Goal: Information Seeking & Learning: Learn about a topic

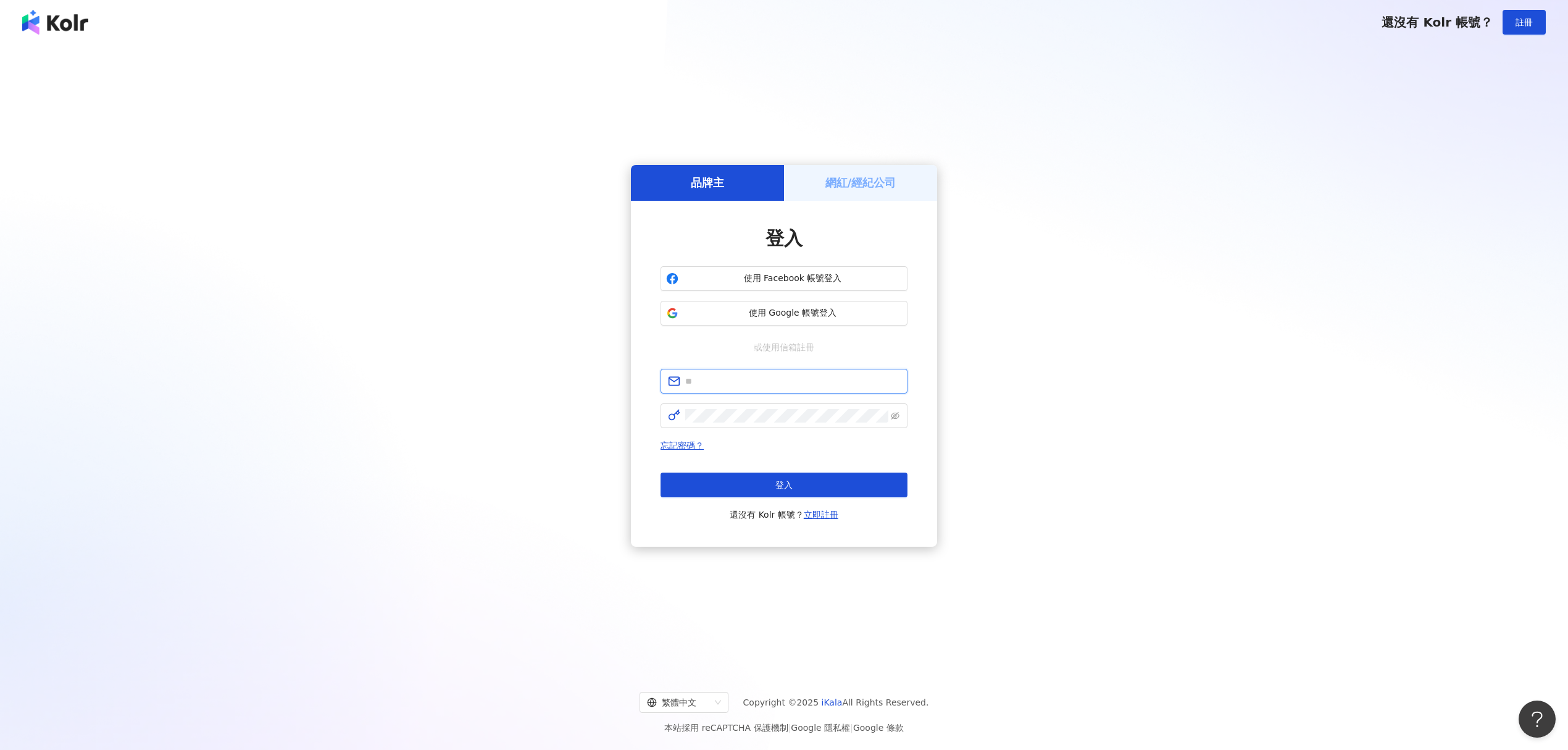
click at [744, 380] on input "text" at bounding box center [792, 381] width 215 height 14
type input "**********"
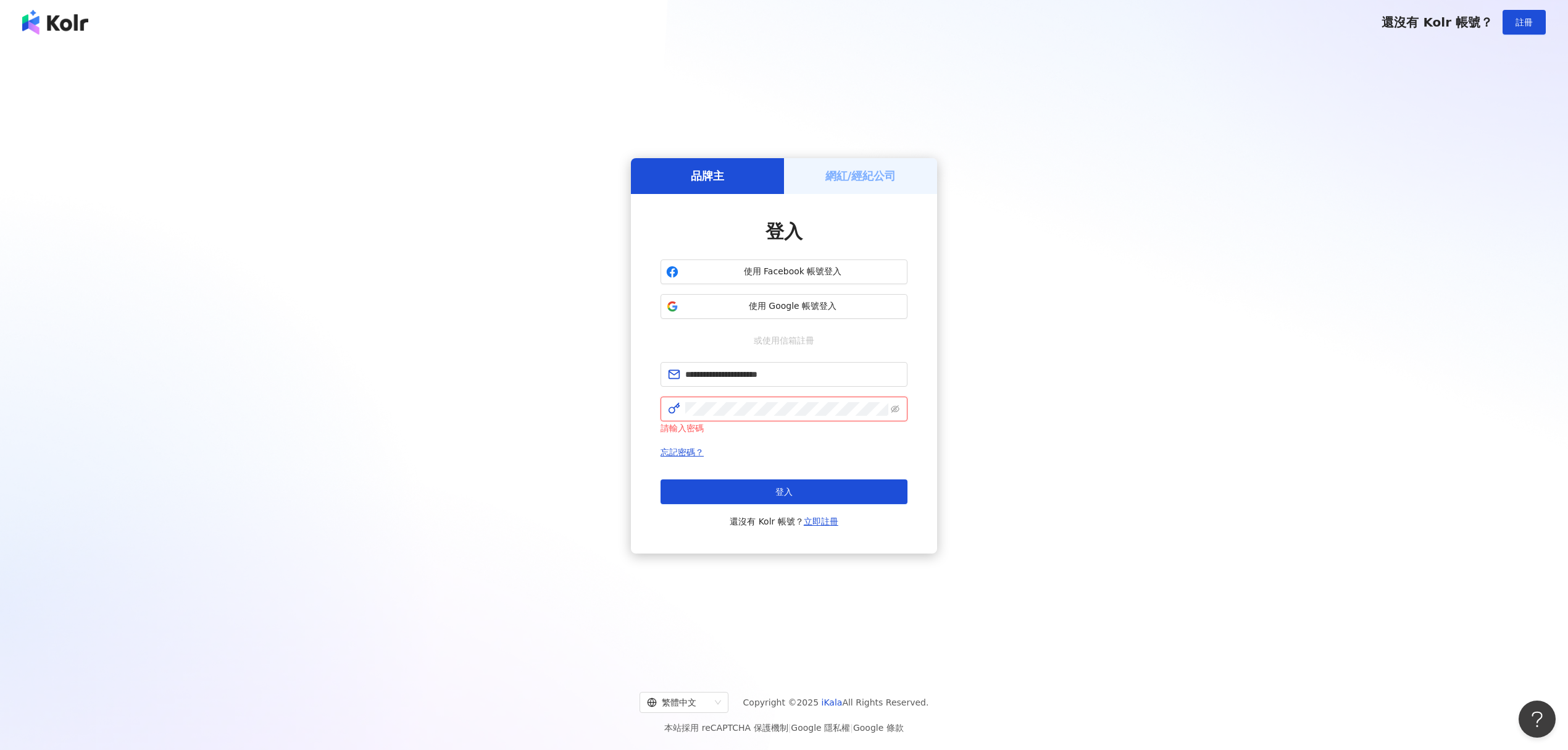
scroll to position [0, 436]
click at [894, 407] on icon "eye-invisible" at bounding box center [895, 408] width 9 height 7
click at [411, 422] on div "**********" at bounding box center [784, 356] width 1538 height 603
click at [416, 413] on div "**********" at bounding box center [784, 356] width 1538 height 603
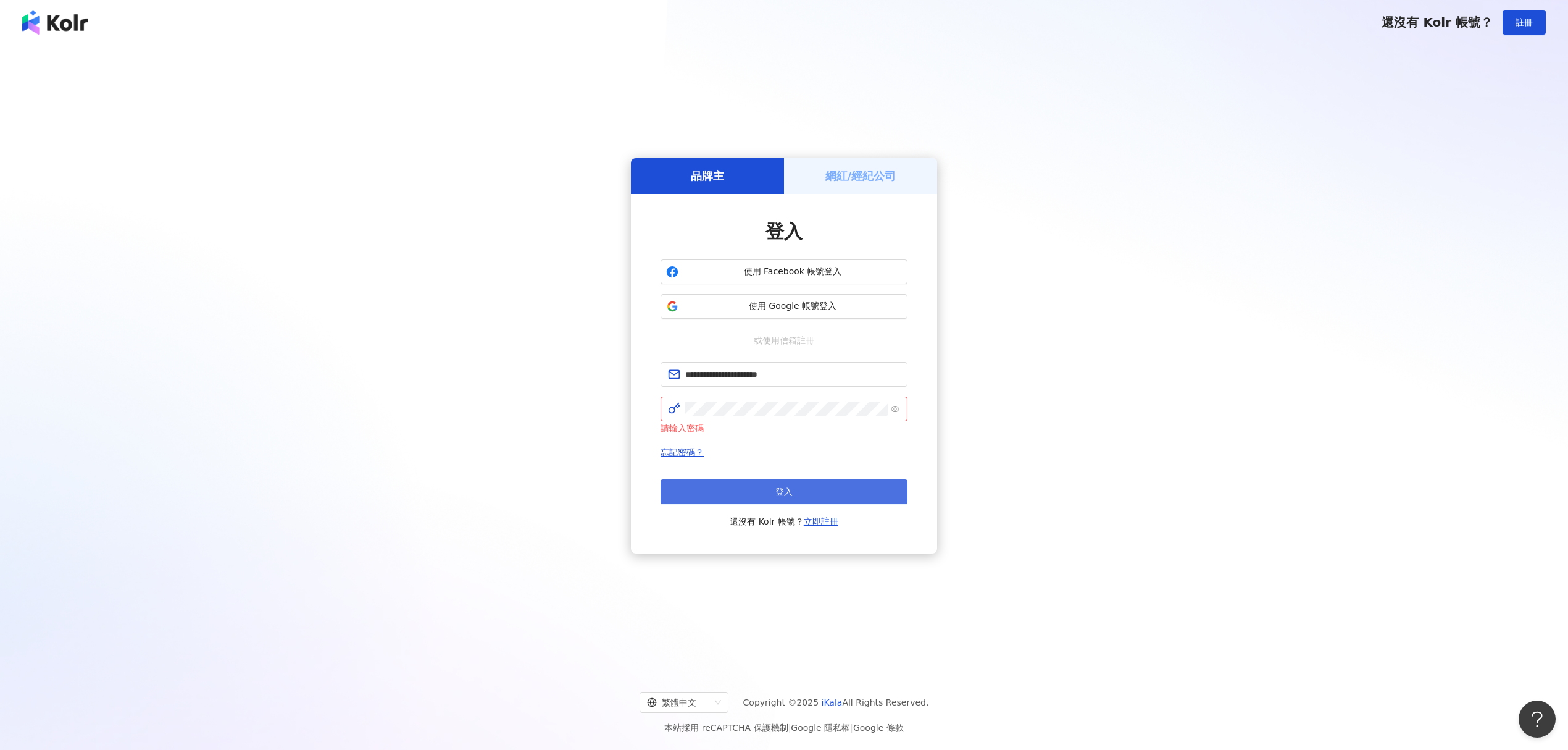
click at [866, 493] on button "登入" at bounding box center [784, 492] width 247 height 25
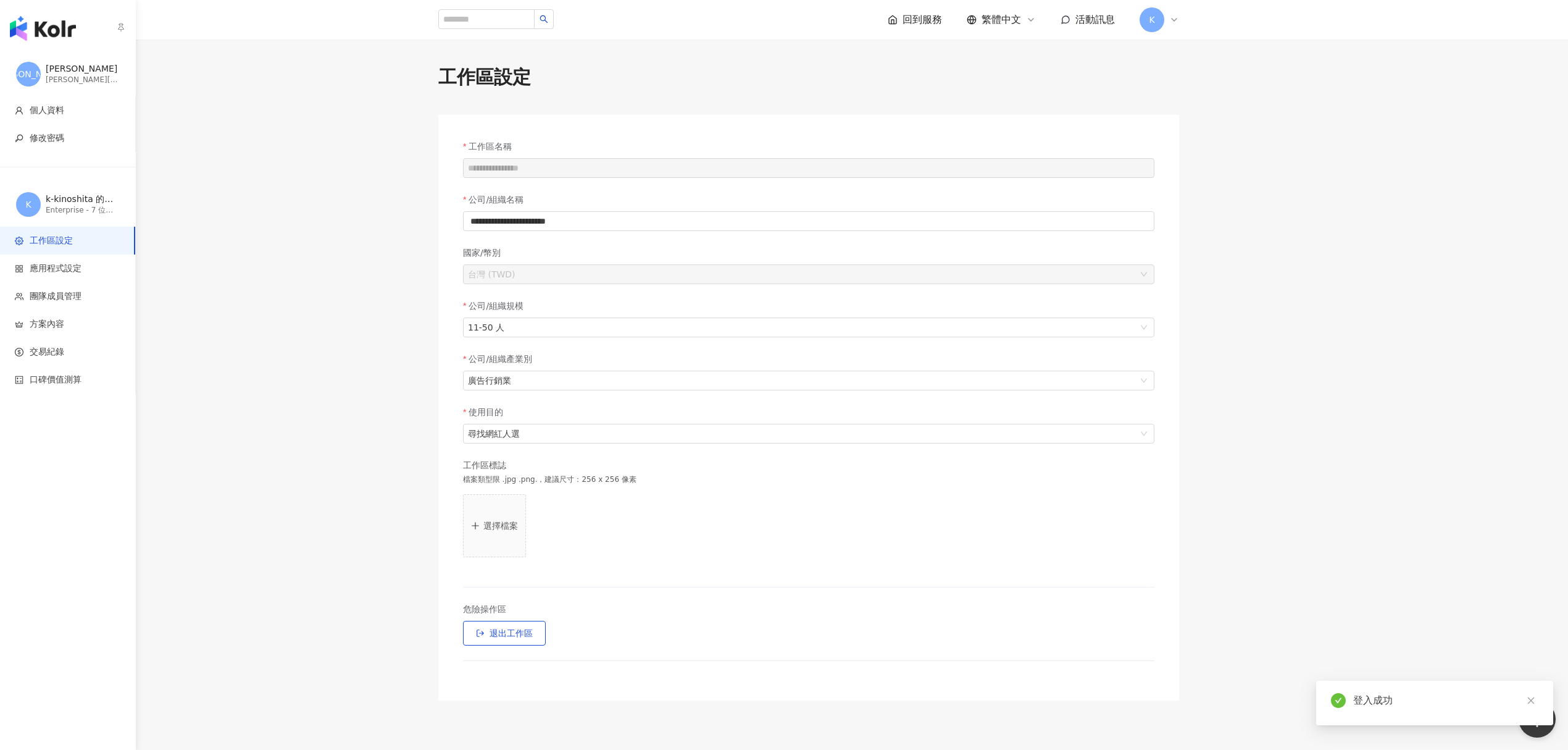
click at [46, 35] on img "button" at bounding box center [43, 28] width 66 height 25
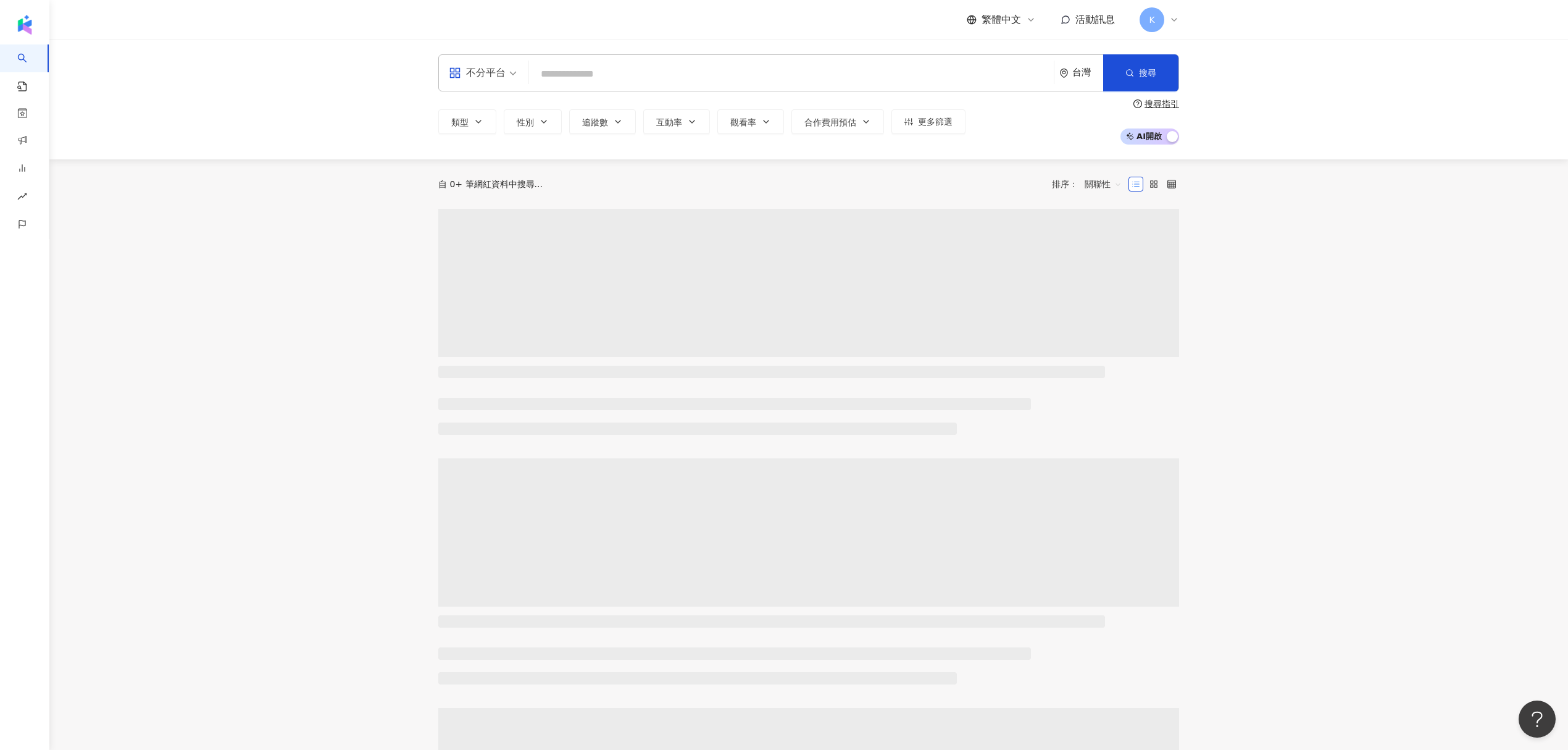
click at [574, 73] on input "search" at bounding box center [792, 74] width 515 height 24
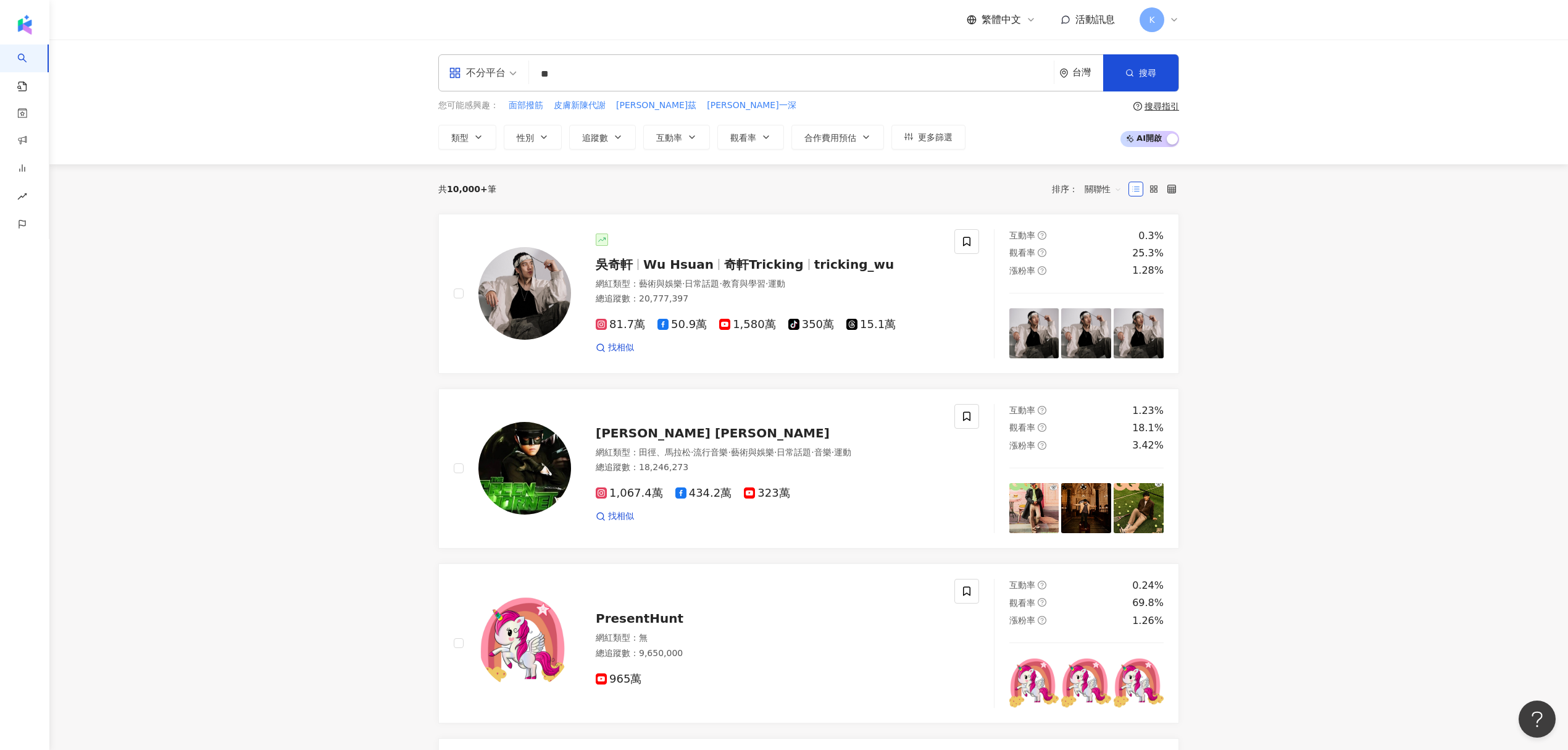
type input "*"
type input "****"
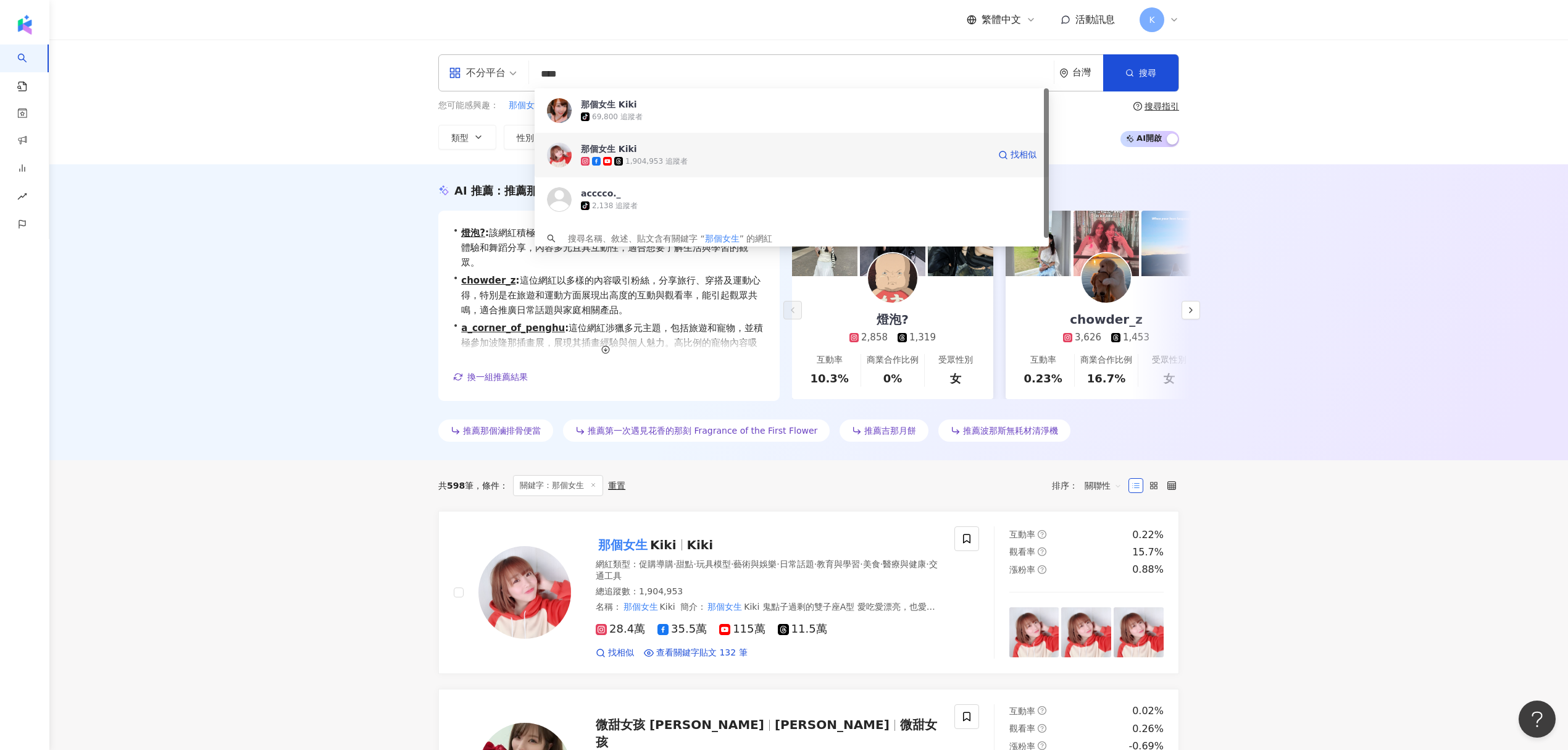
click at [666, 151] on span "那個女生 Kiki" at bounding box center [785, 148] width 408 height 12
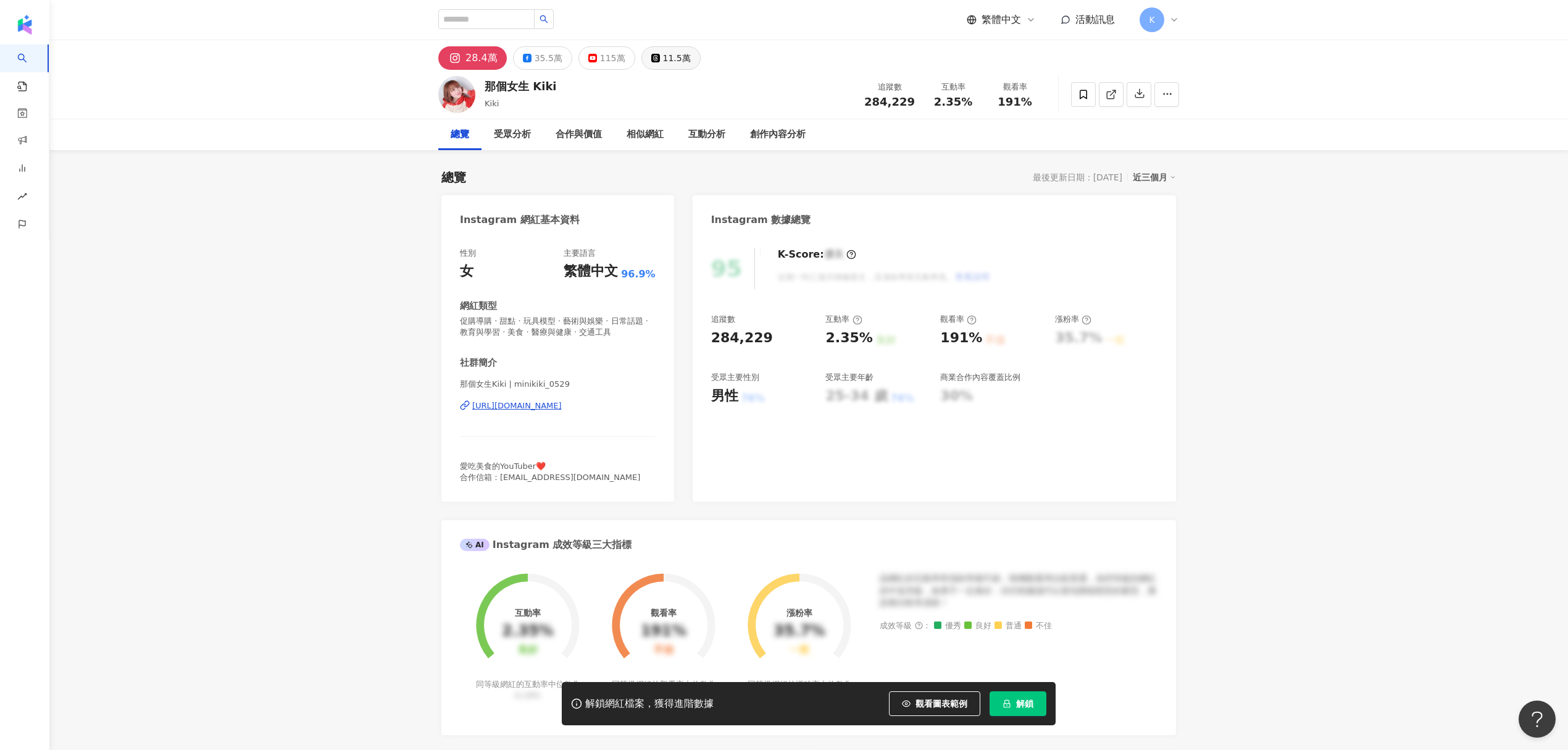
click at [663, 62] on div "11.5萬" at bounding box center [677, 58] width 28 height 17
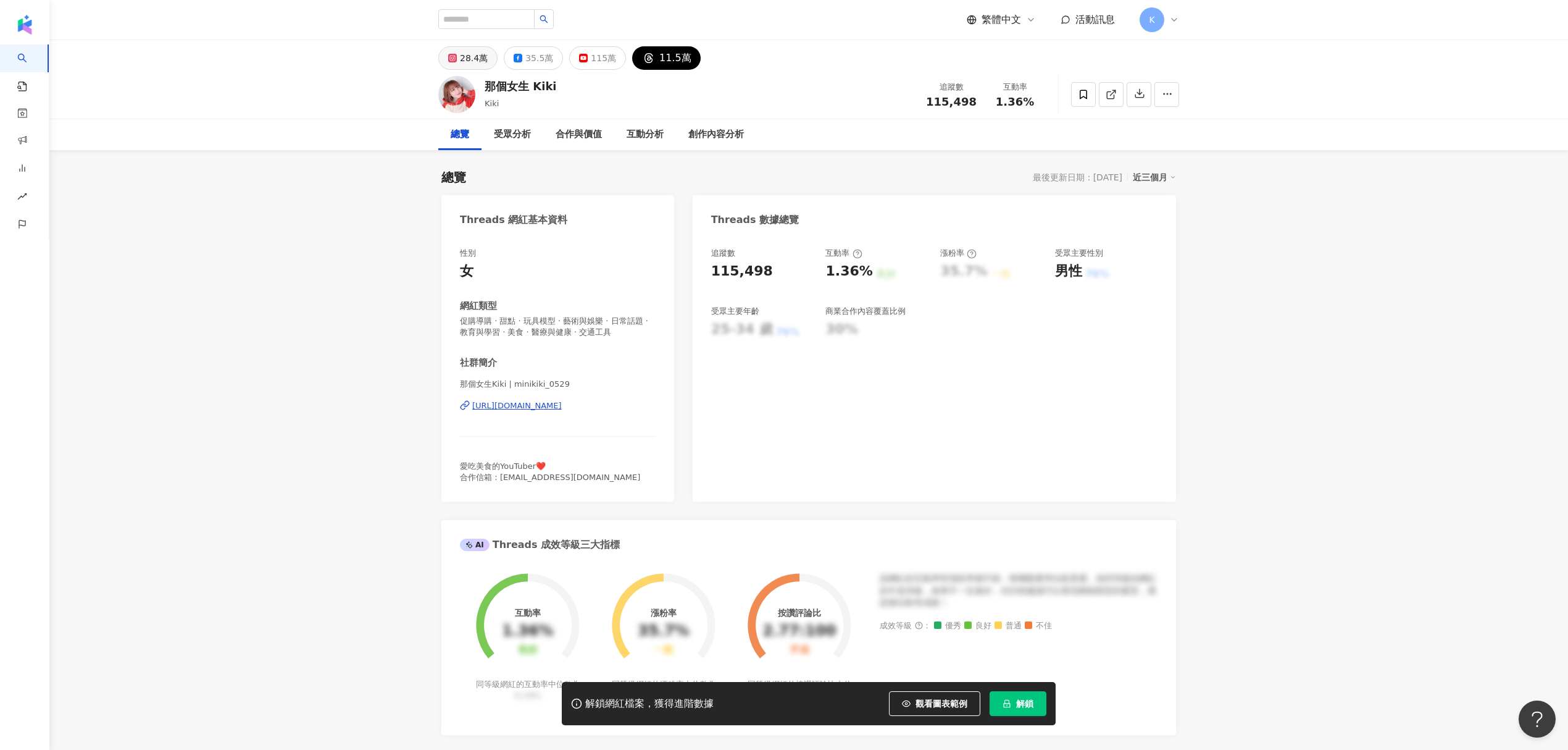
click at [455, 58] on rect at bounding box center [453, 58] width 7 height 7
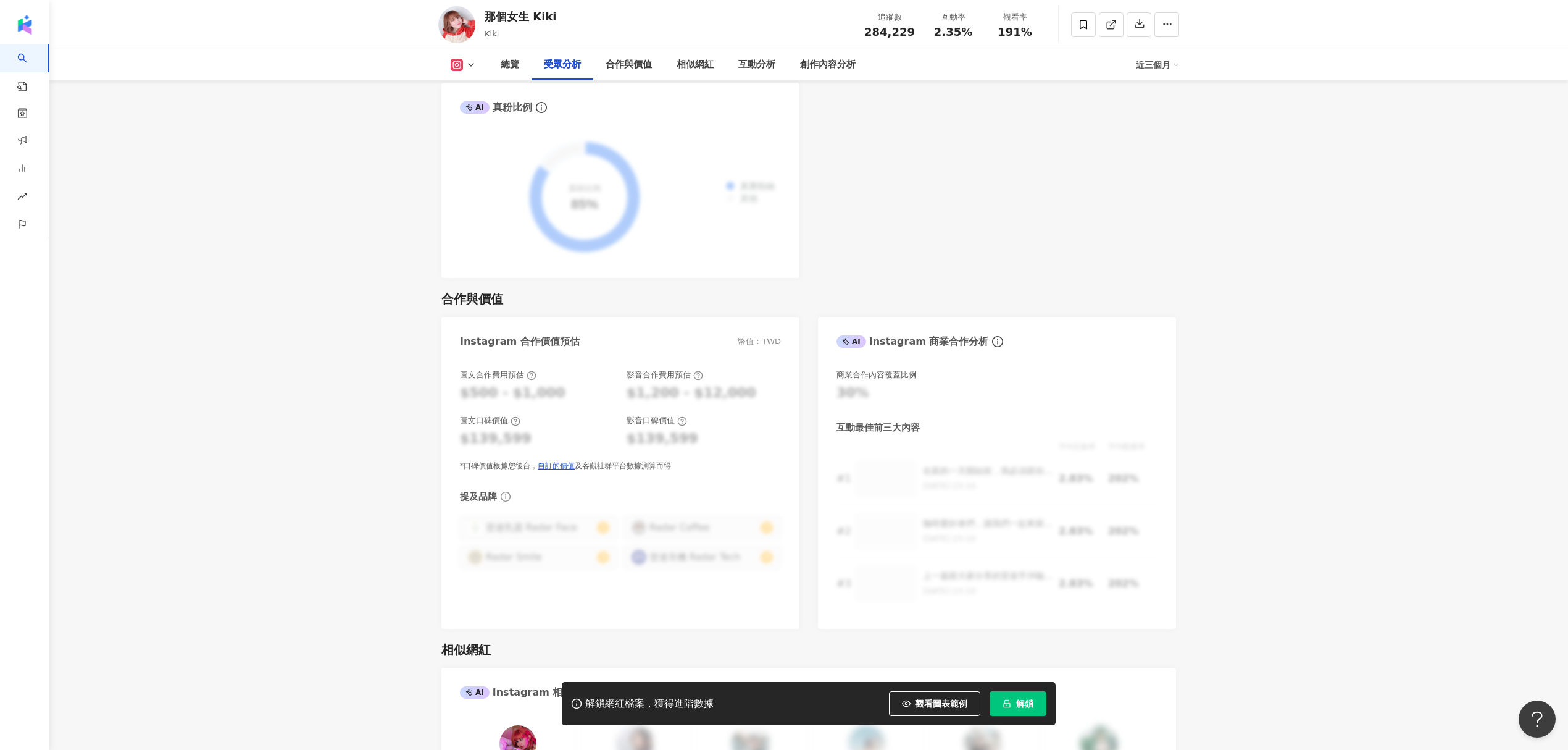
scroll to position [2059, 0]
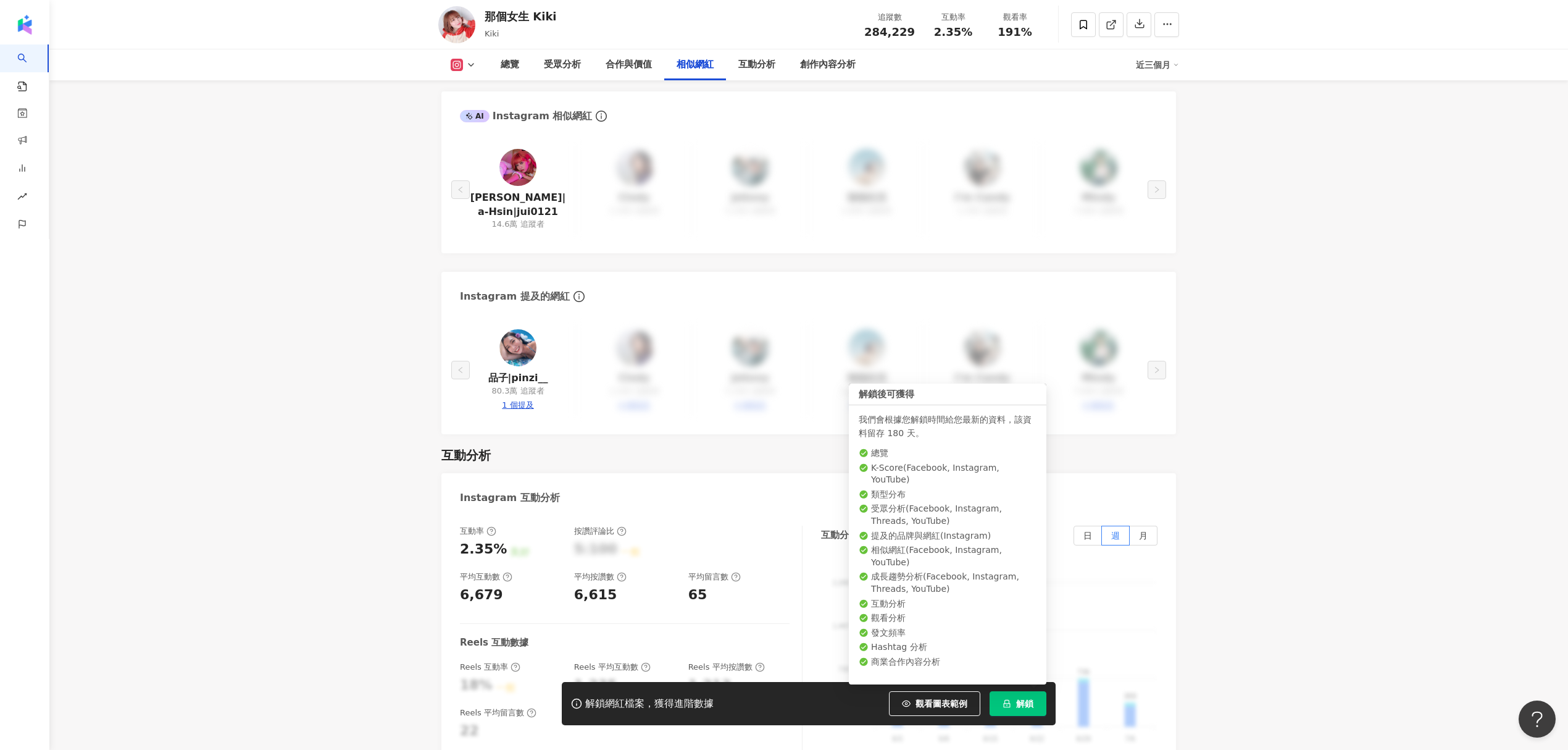
click at [1021, 708] on span "解鎖" at bounding box center [1025, 703] width 17 height 10
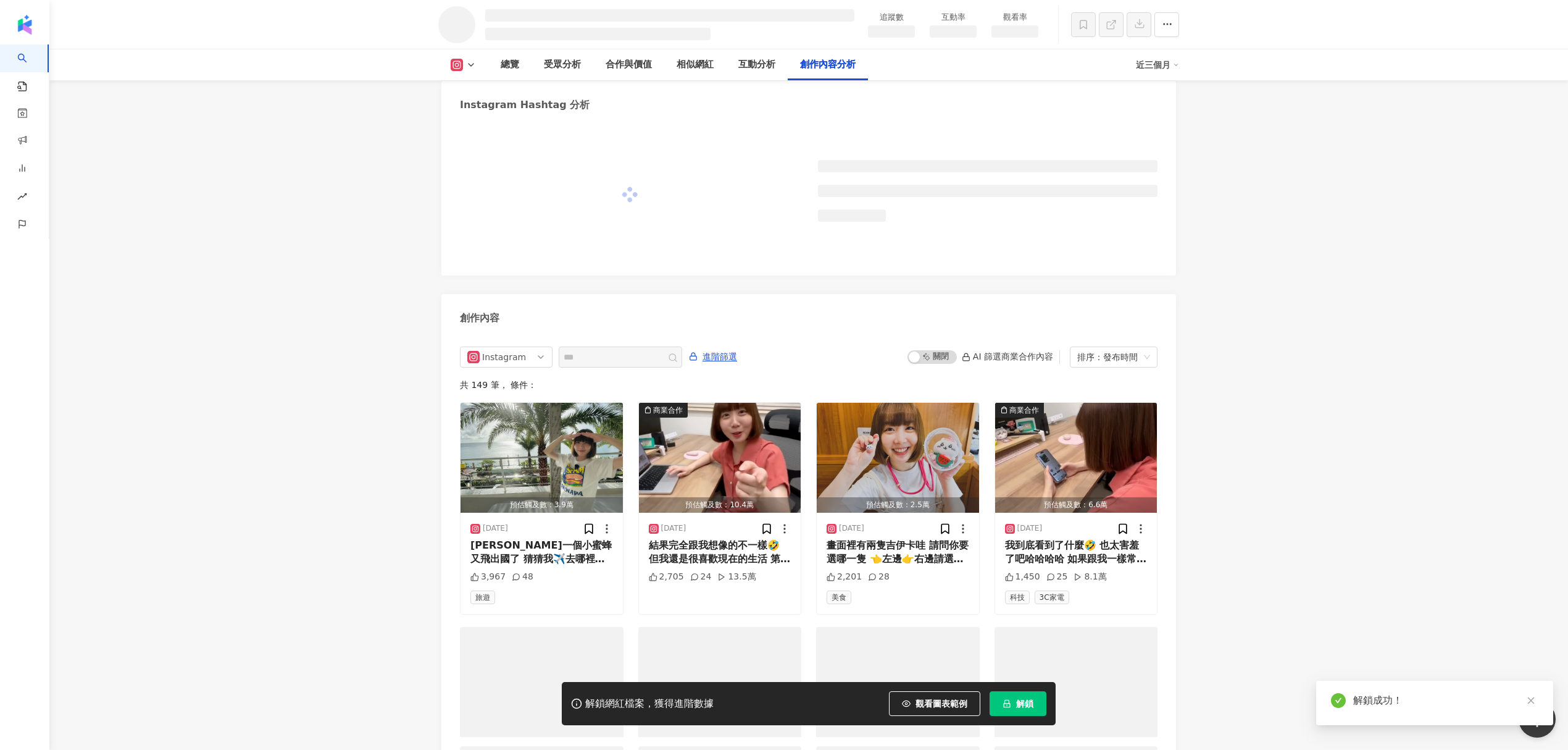
scroll to position [3103, 0]
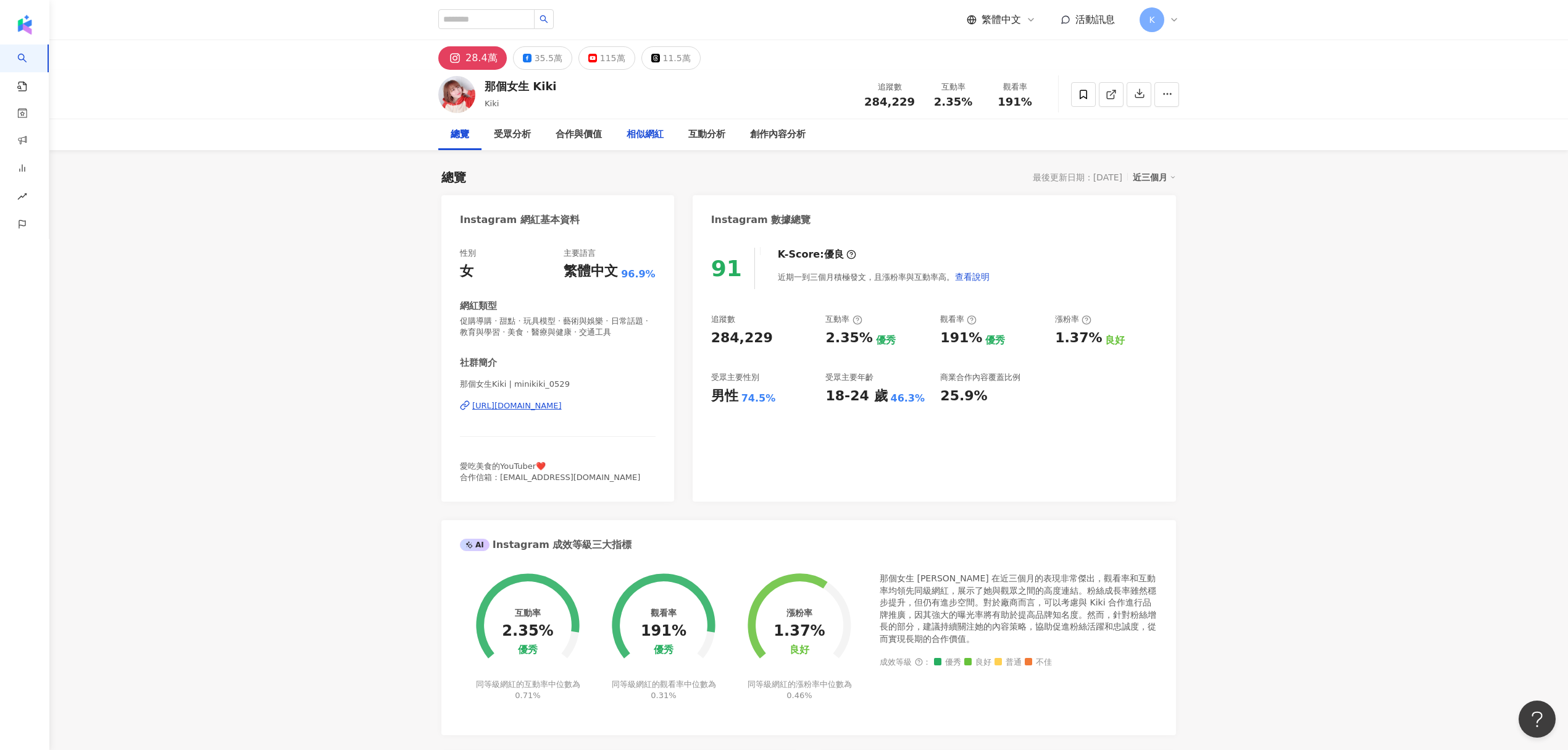
click at [652, 137] on div "相似網紅" at bounding box center [645, 135] width 37 height 15
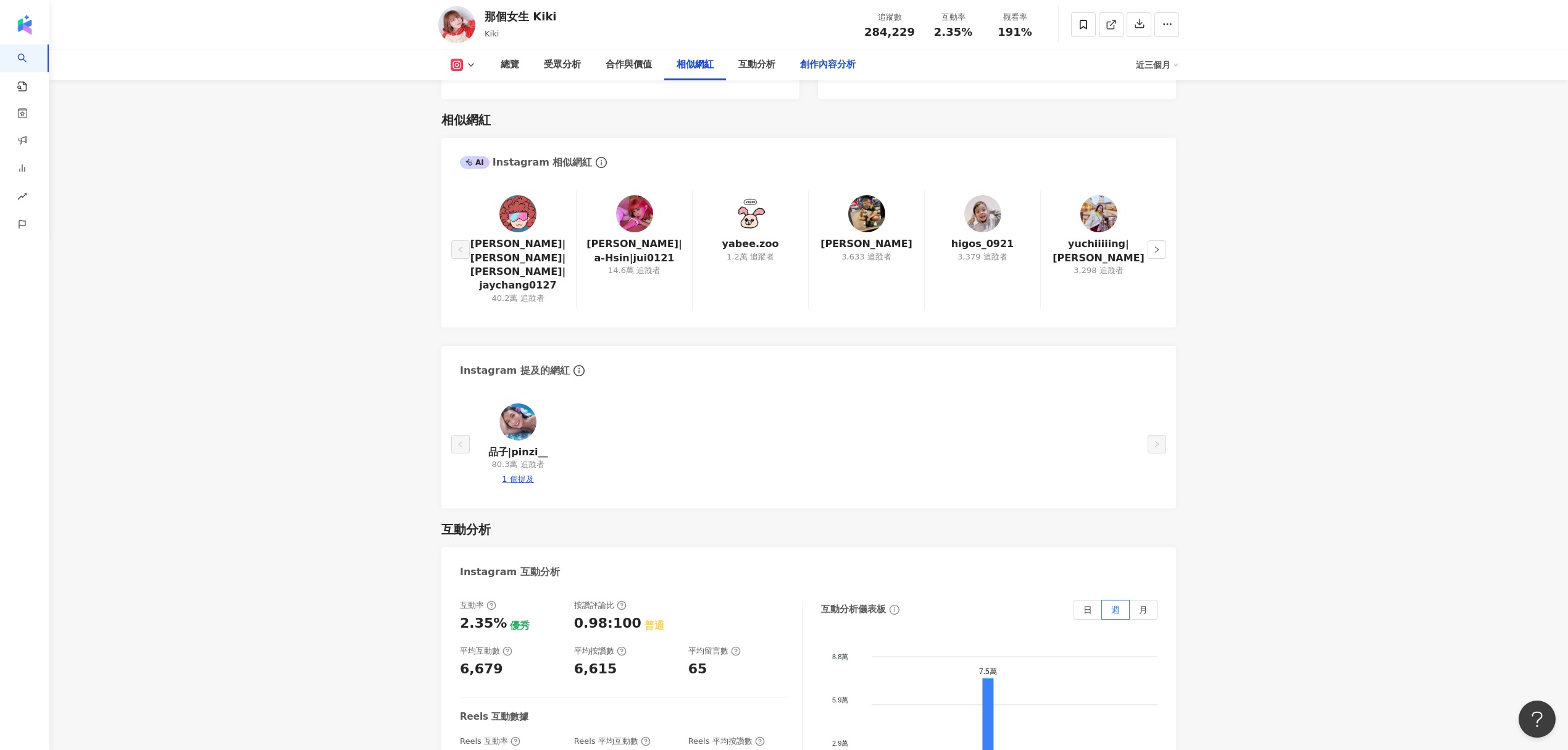
click at [803, 66] on div "創作內容分析" at bounding box center [828, 64] width 56 height 15
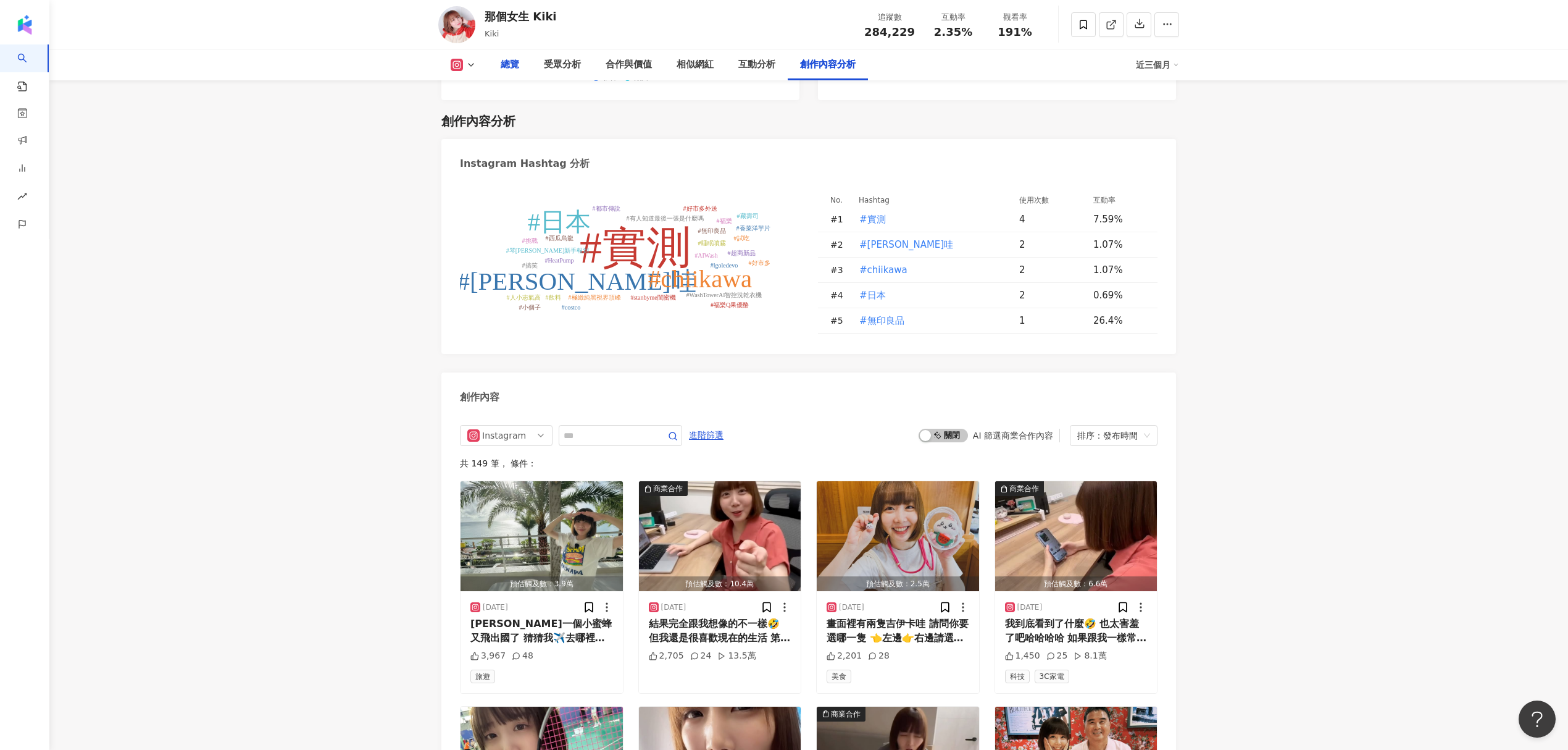
click at [522, 70] on div "總覽" at bounding box center [510, 64] width 43 height 31
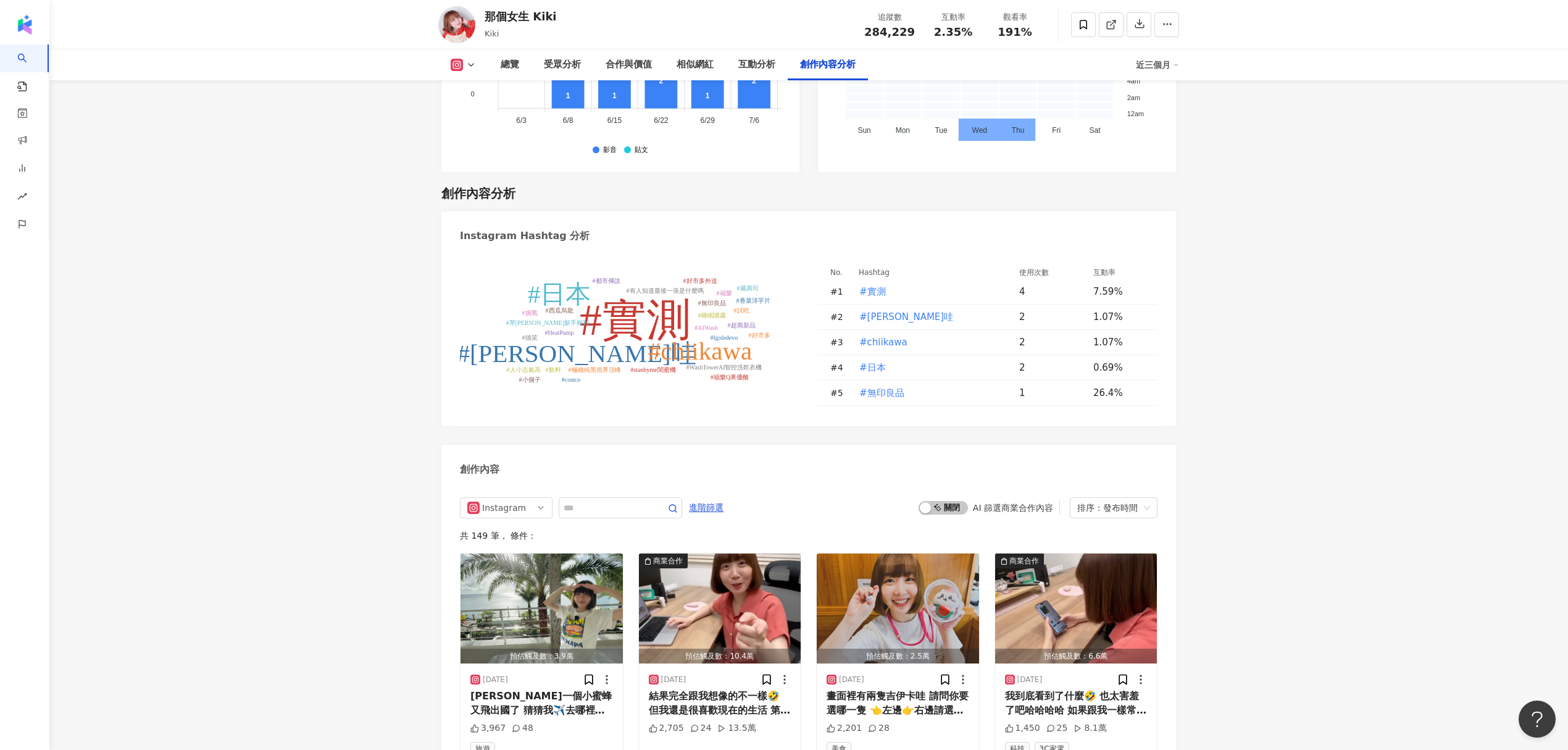
scroll to position [3376, 0]
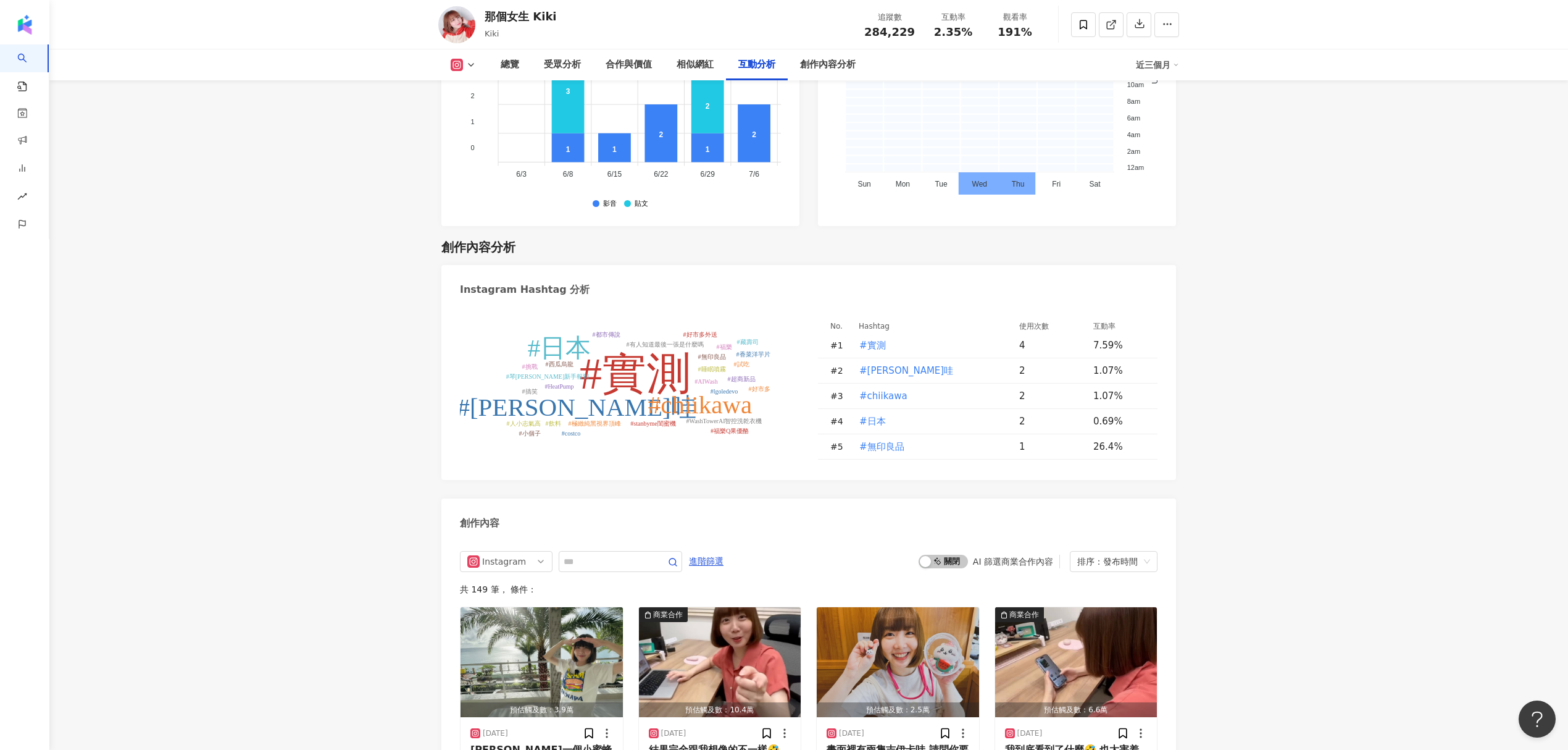
click at [586, 393] on tspan "#吉伊卡哇" at bounding box center [576, 407] width 239 height 28
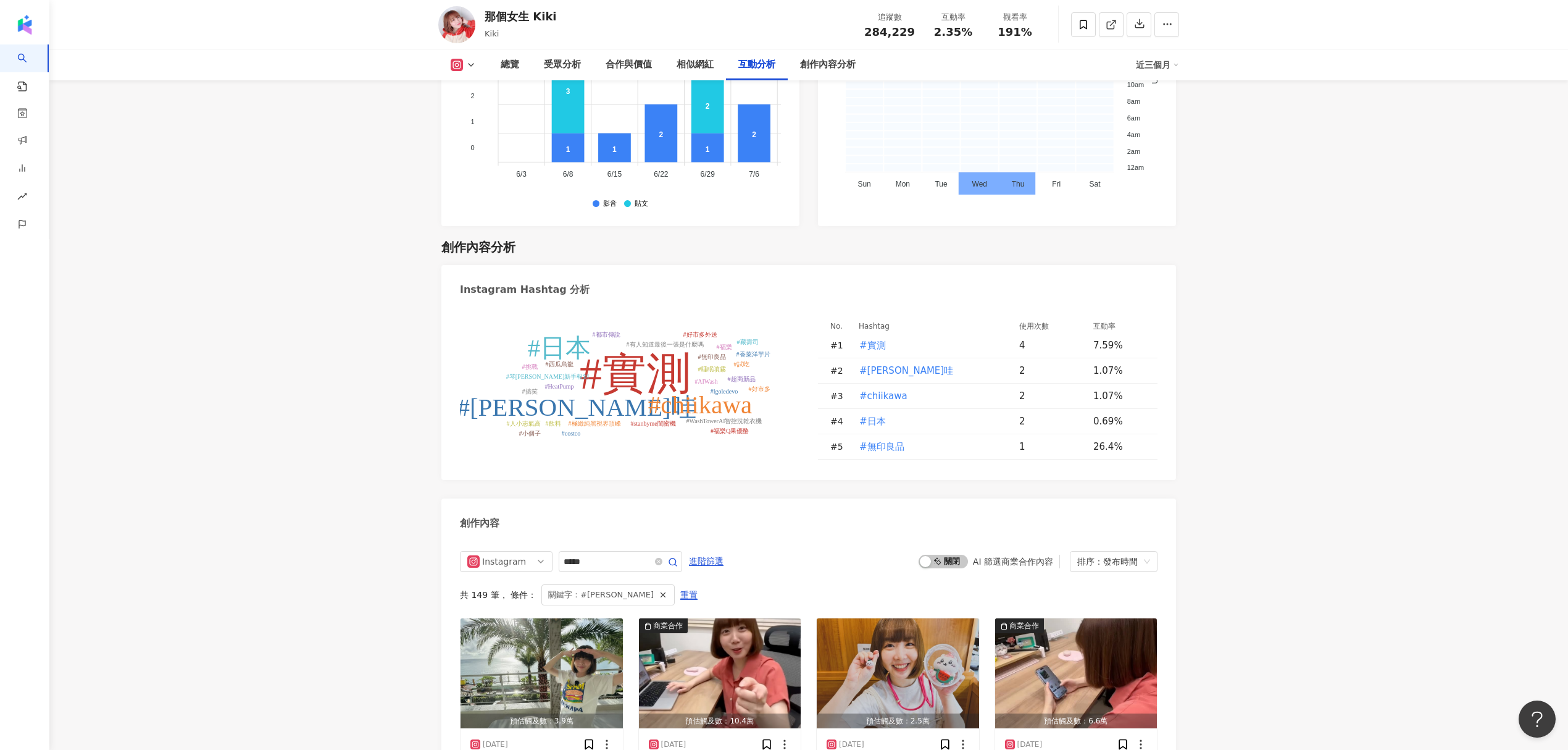
scroll to position [3775, 0]
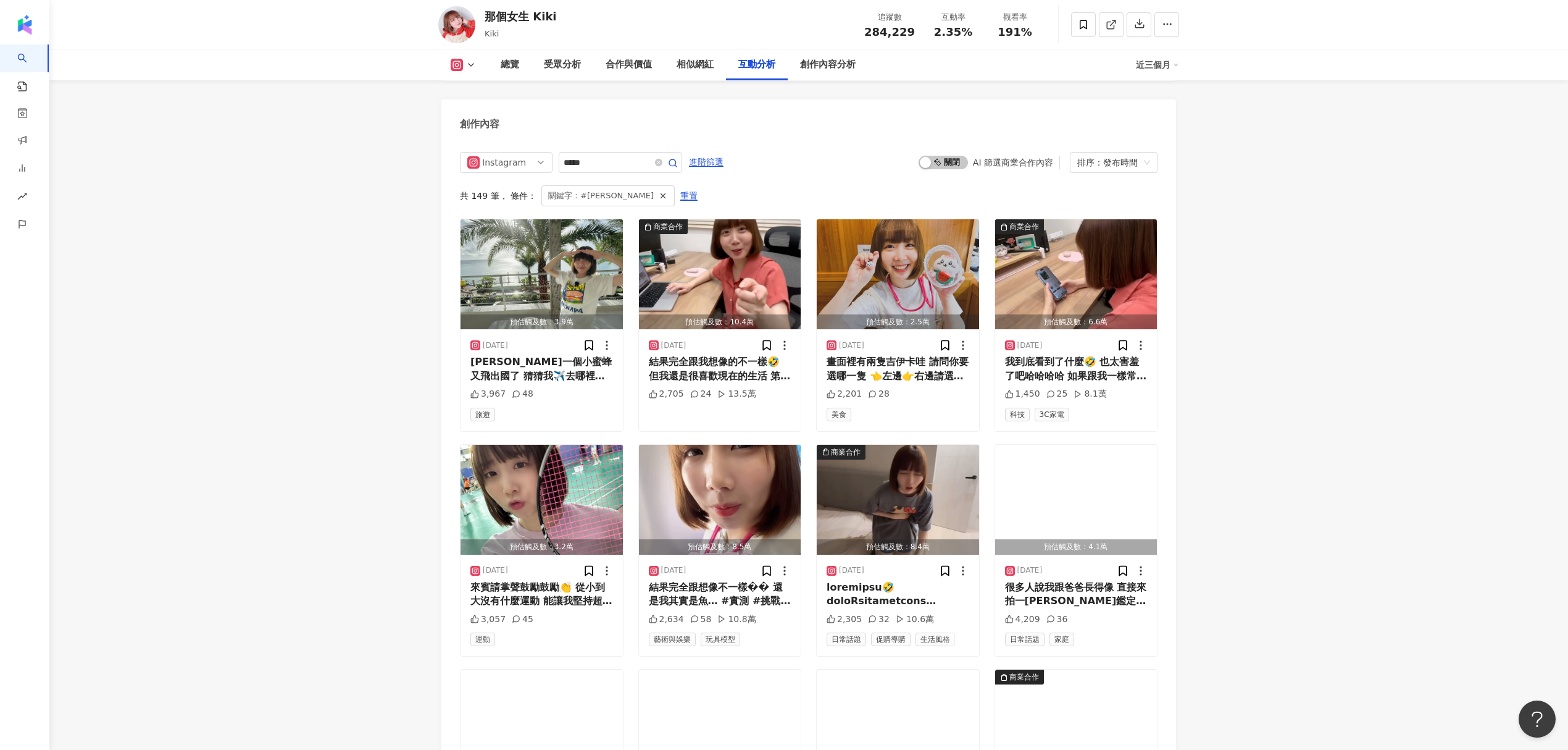
type input "*****"
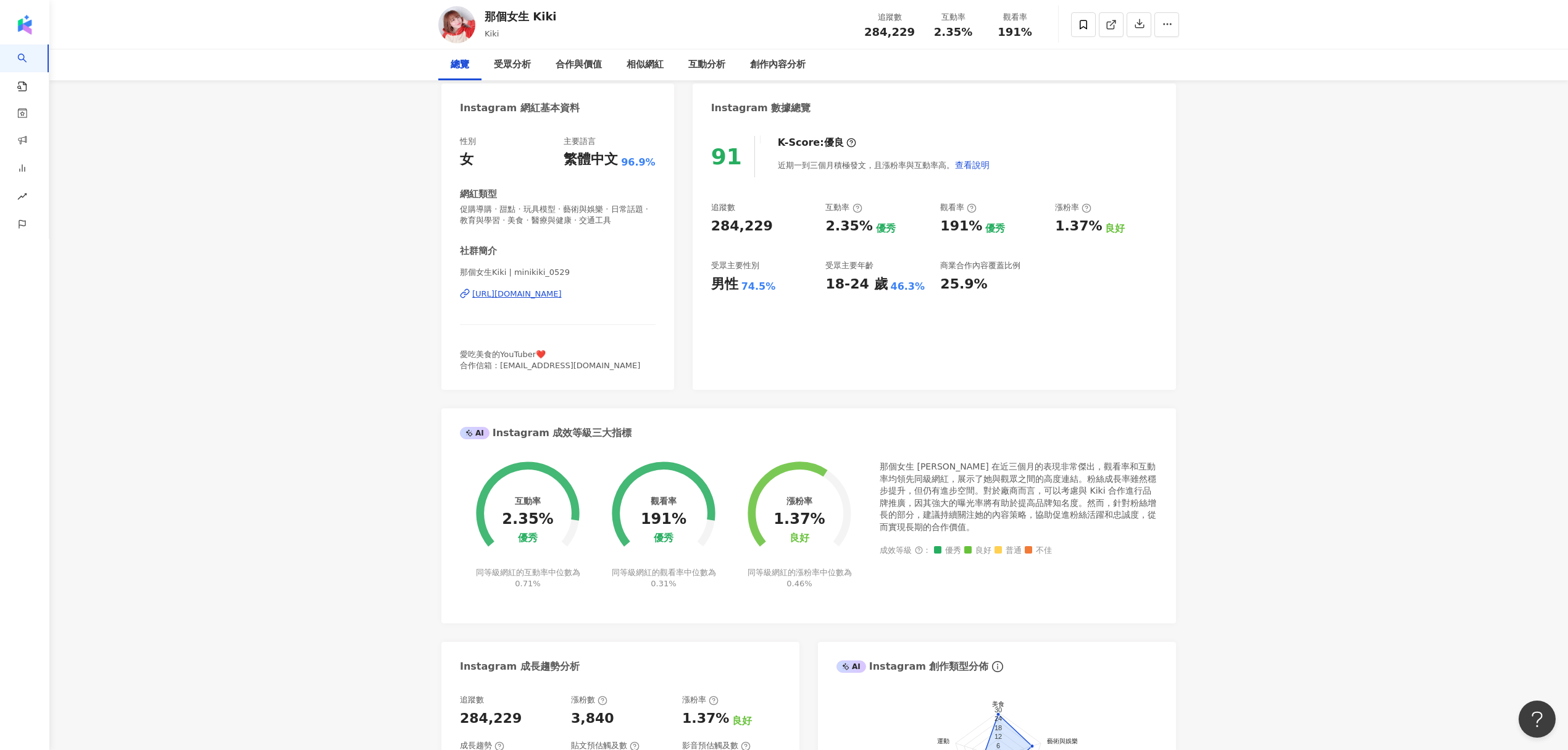
scroll to position [0, 0]
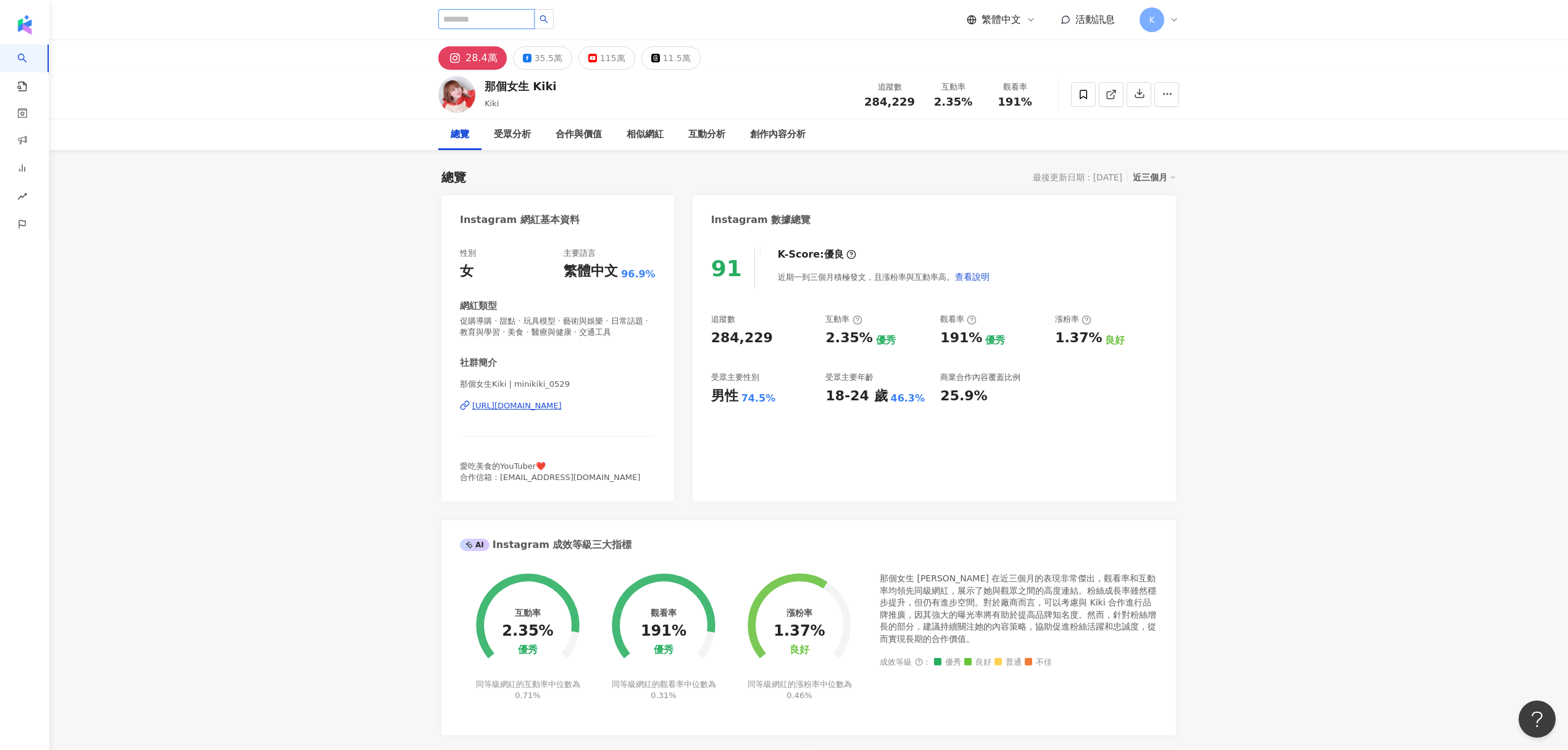
click at [509, 17] on input "search" at bounding box center [486, 19] width 96 height 20
type input "**"
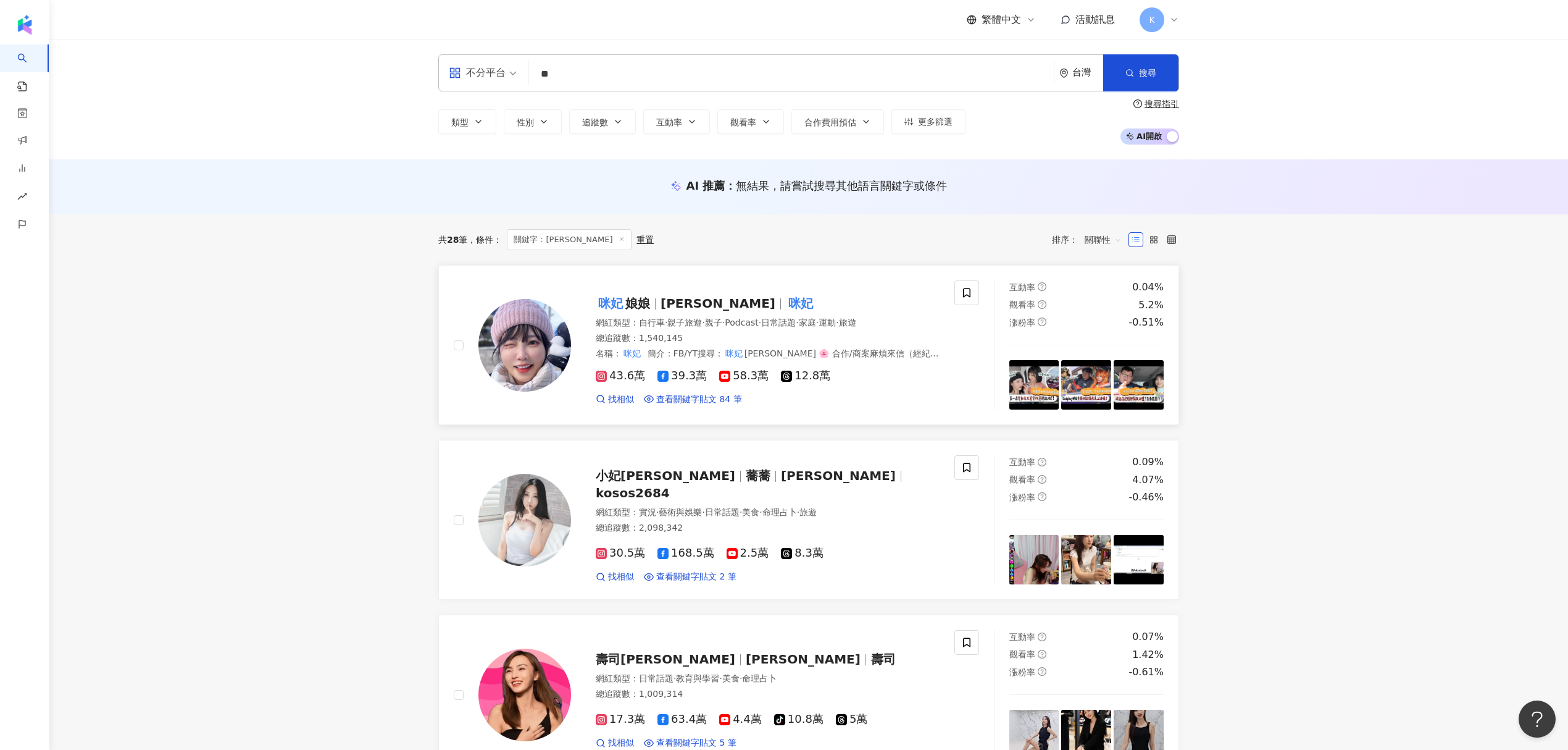
click at [679, 305] on span "Julia" at bounding box center [717, 303] width 115 height 15
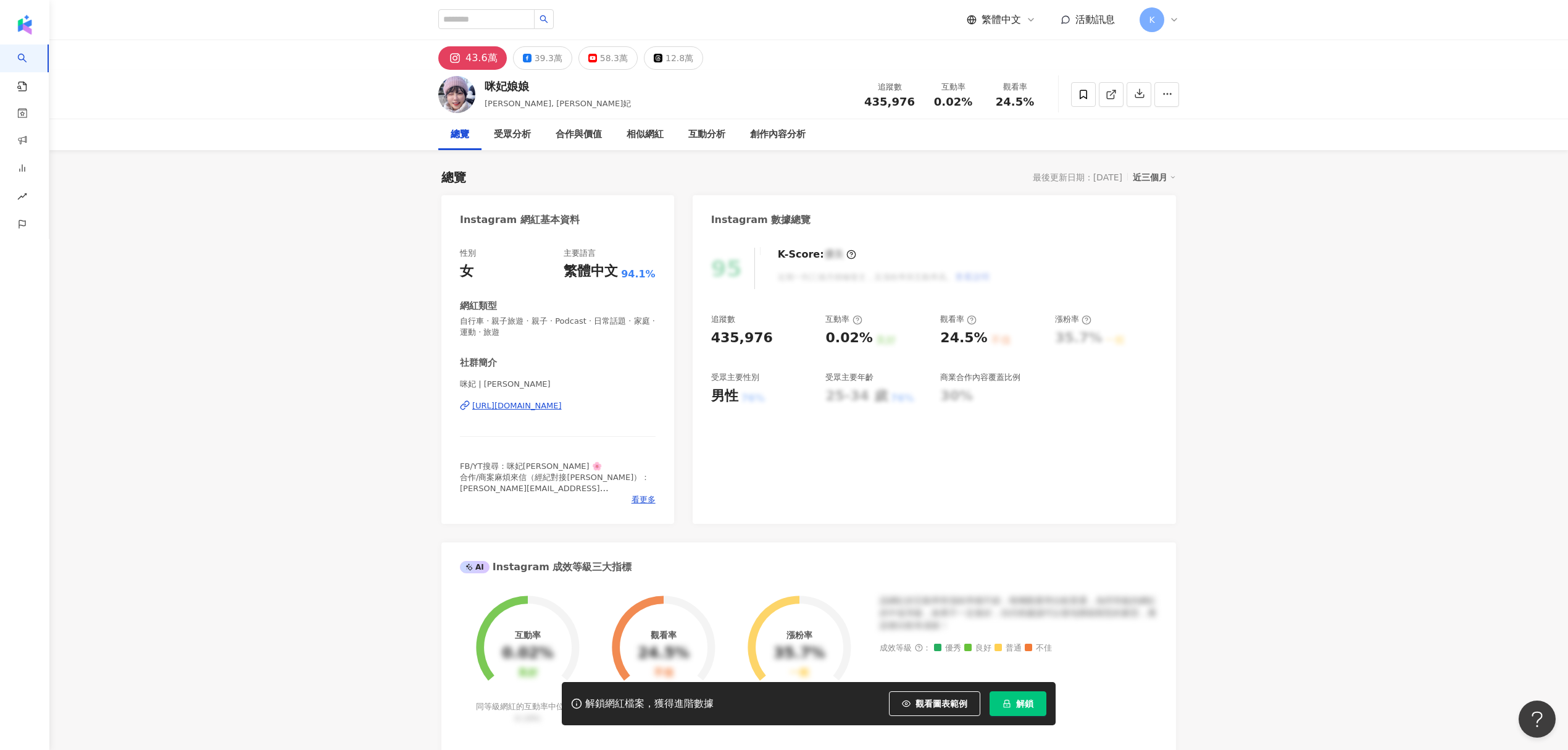
click at [562, 406] on div "[URL][DOMAIN_NAME]" at bounding box center [517, 405] width 89 height 11
click at [534, 62] on div "39.3萬" at bounding box center [548, 58] width 28 height 17
click at [600, 60] on div "58.3萬" at bounding box center [614, 58] width 28 height 17
click at [484, 68] on button "43.6萬" at bounding box center [468, 58] width 59 height 24
click at [484, 60] on div "43.6萬" at bounding box center [474, 58] width 28 height 17
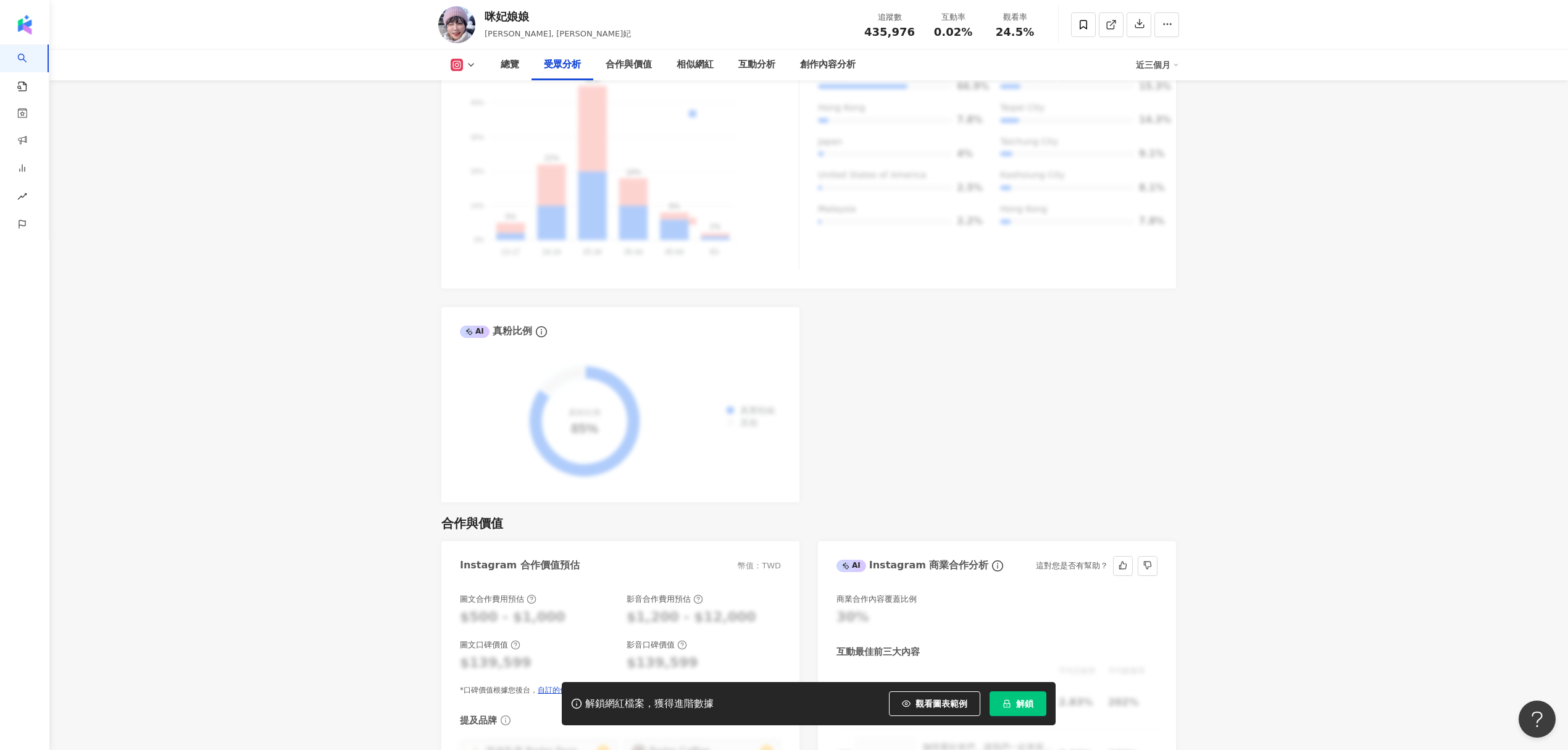
scroll to position [1317, 0]
